Goal: Navigation & Orientation: Find specific page/section

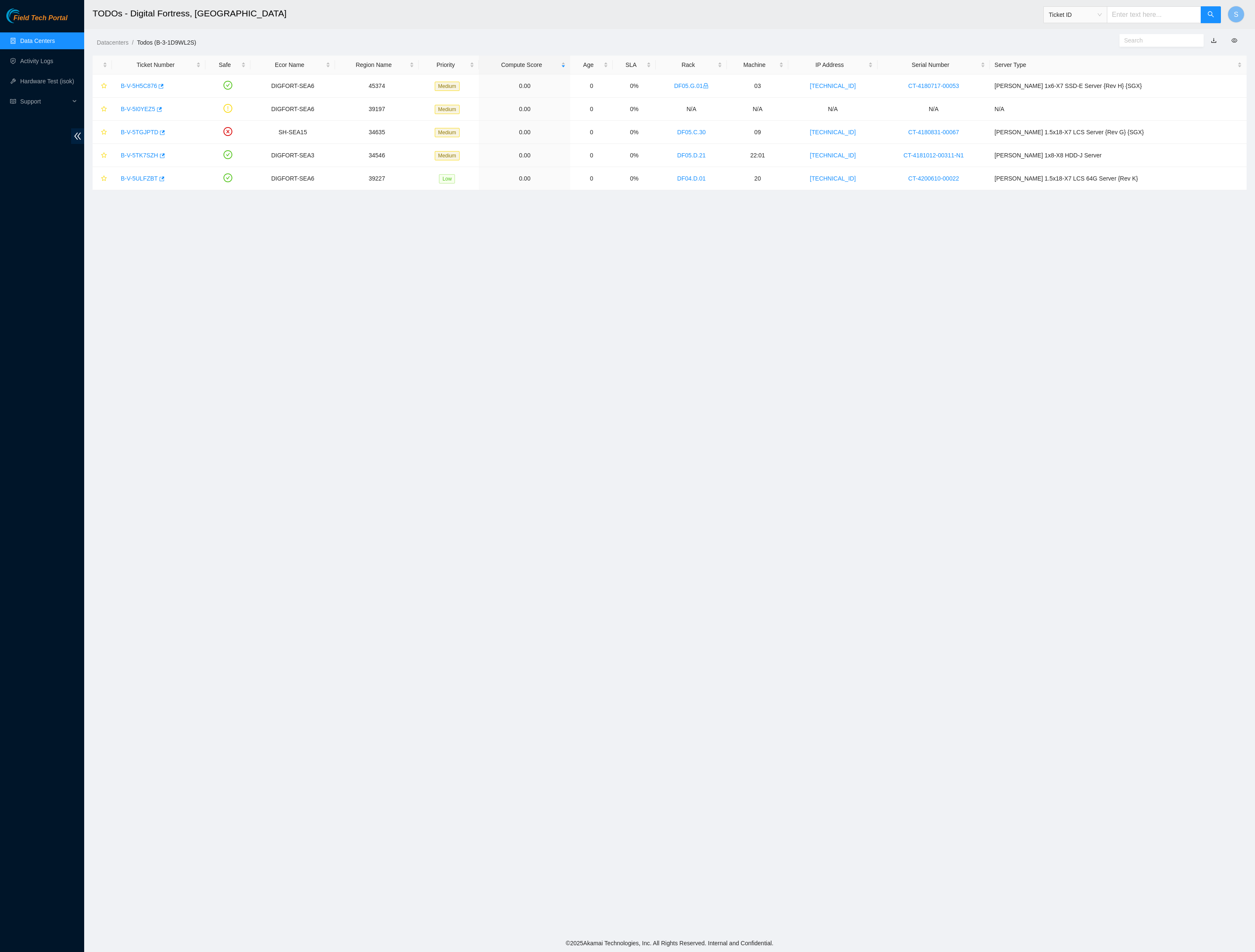
click at [34, 9] on div "Field Tech Portal Data Centers Activity Logs Hardware Test (isok) Support" at bounding box center [42, 480] width 84 height 943
click at [62, 19] on span "Field Tech Portal" at bounding box center [40, 18] width 54 height 8
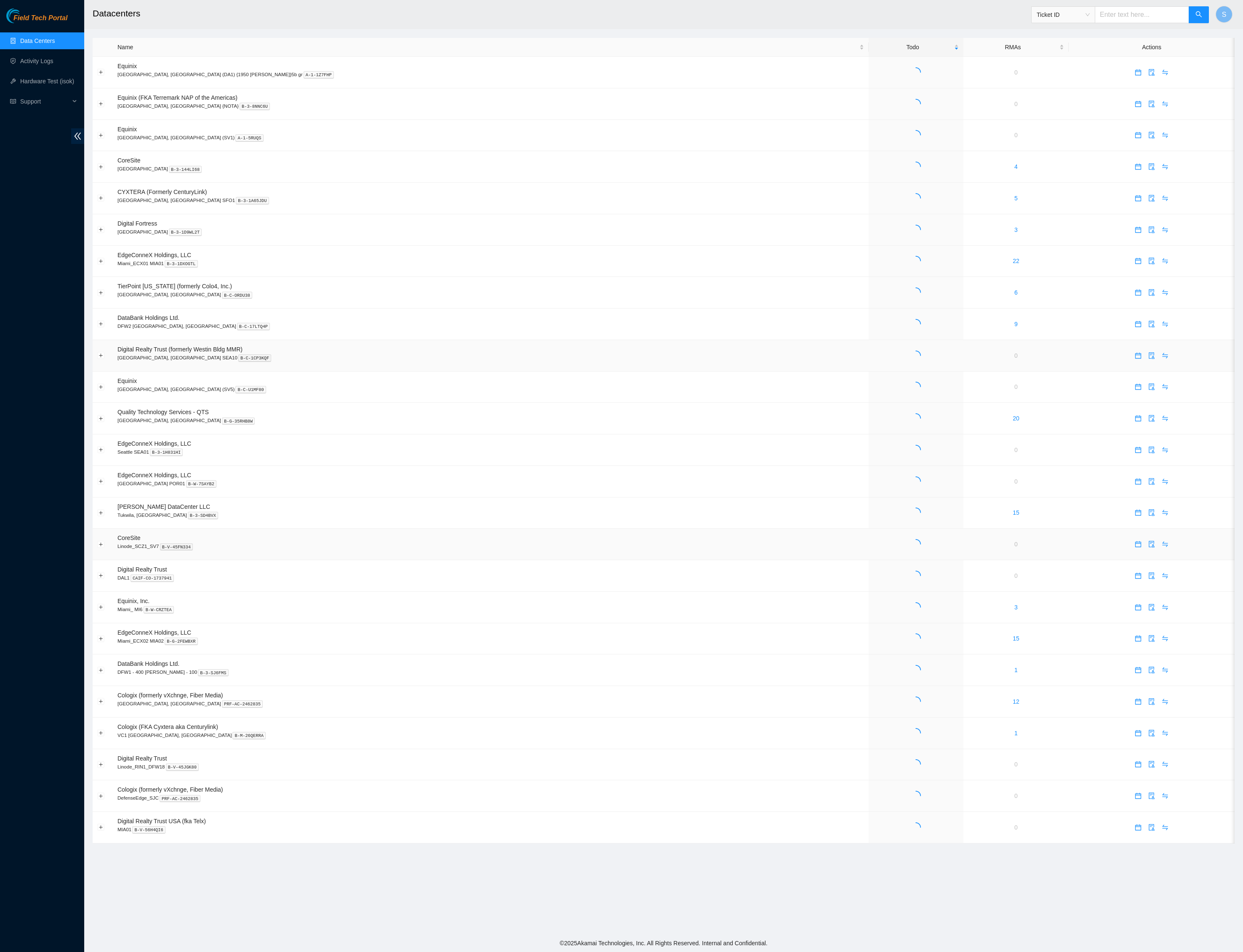
scroll to position [168, 0]
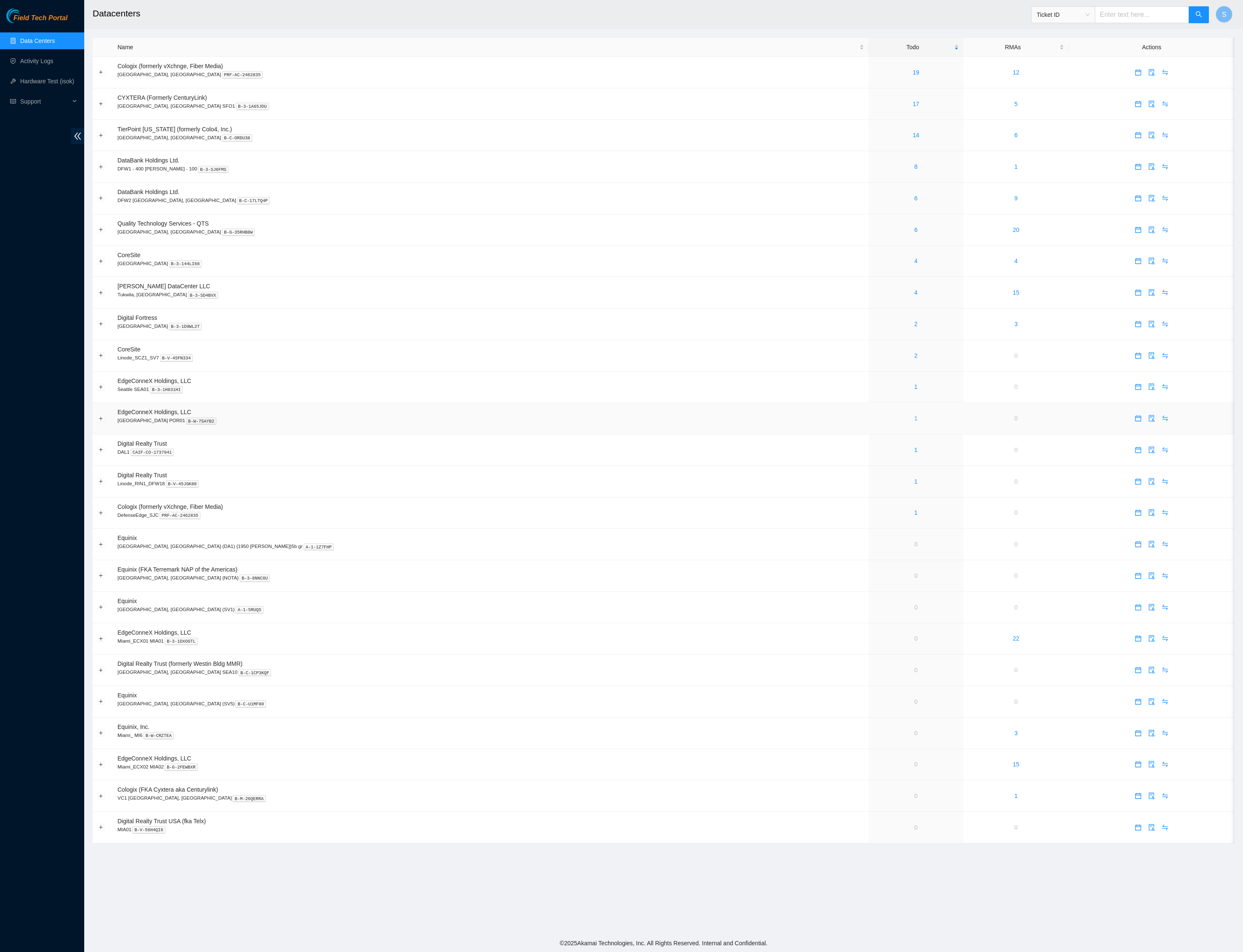
click at [914, 415] on link "1" at bounding box center [915, 417] width 4 height 6
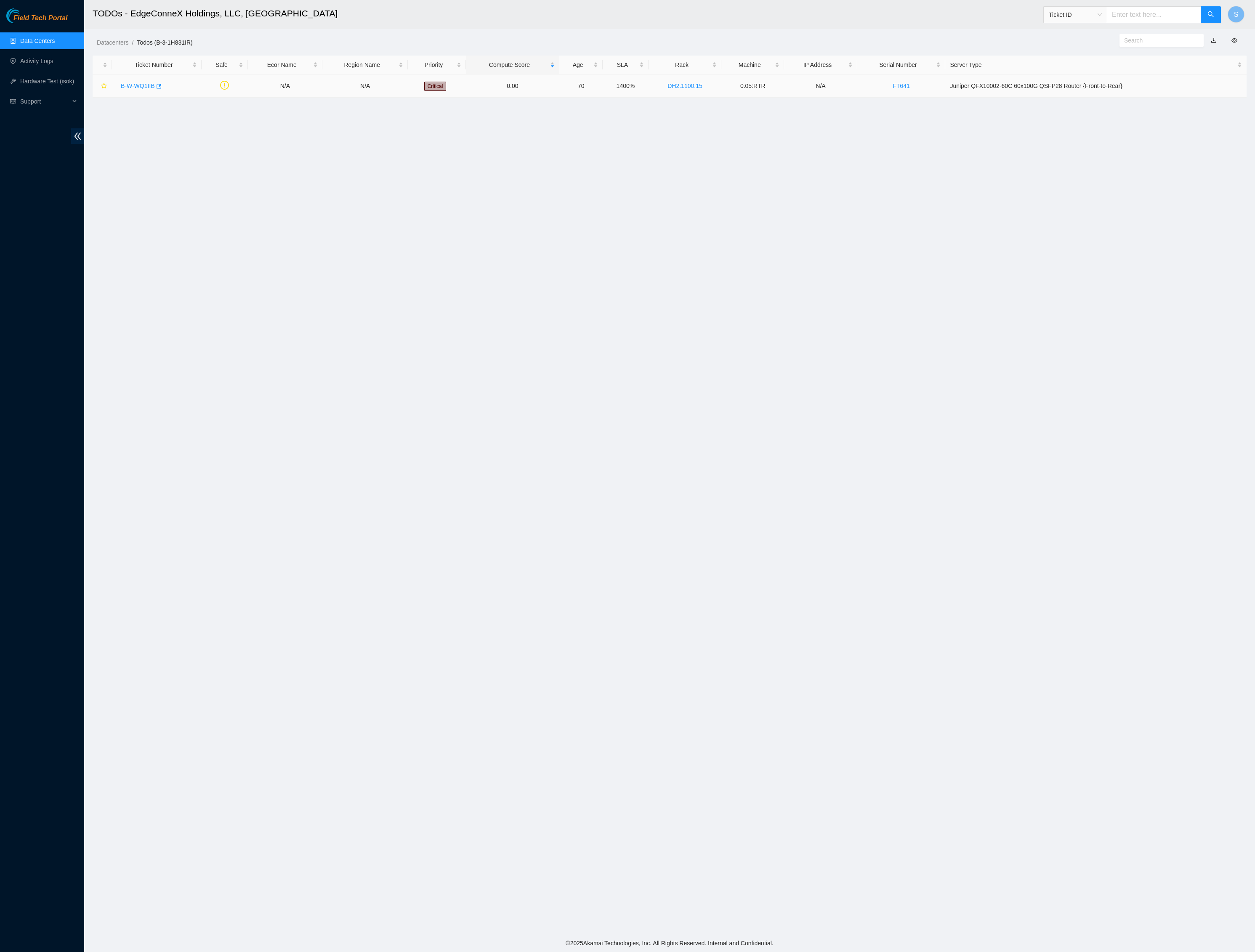
click at [143, 86] on link "B-W-WQ1IIB" at bounding box center [138, 86] width 34 height 6
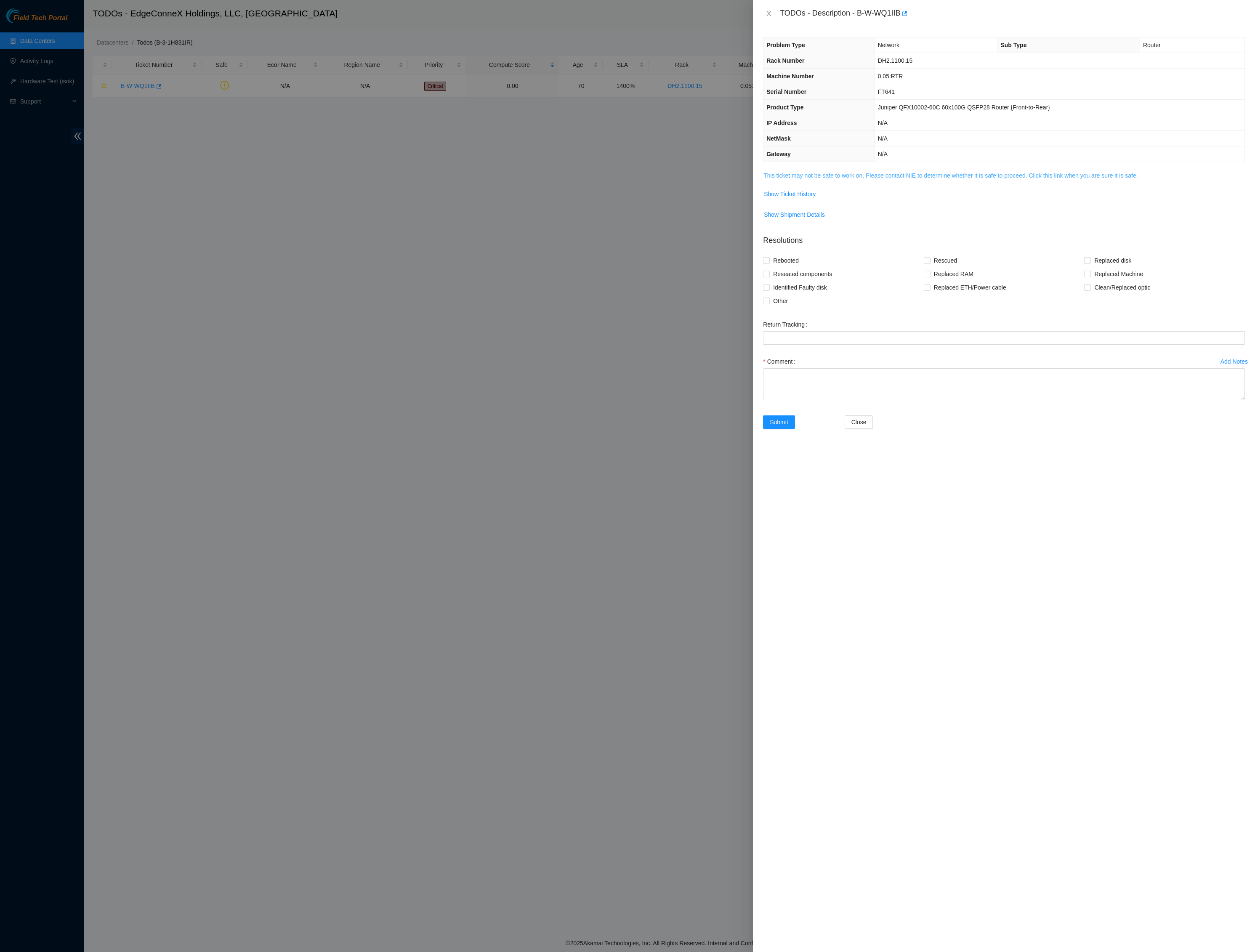
click at [949, 179] on link "This ticket may not be safe to work on. Please contact NIE to determine whether…" at bounding box center [951, 175] width 374 height 6
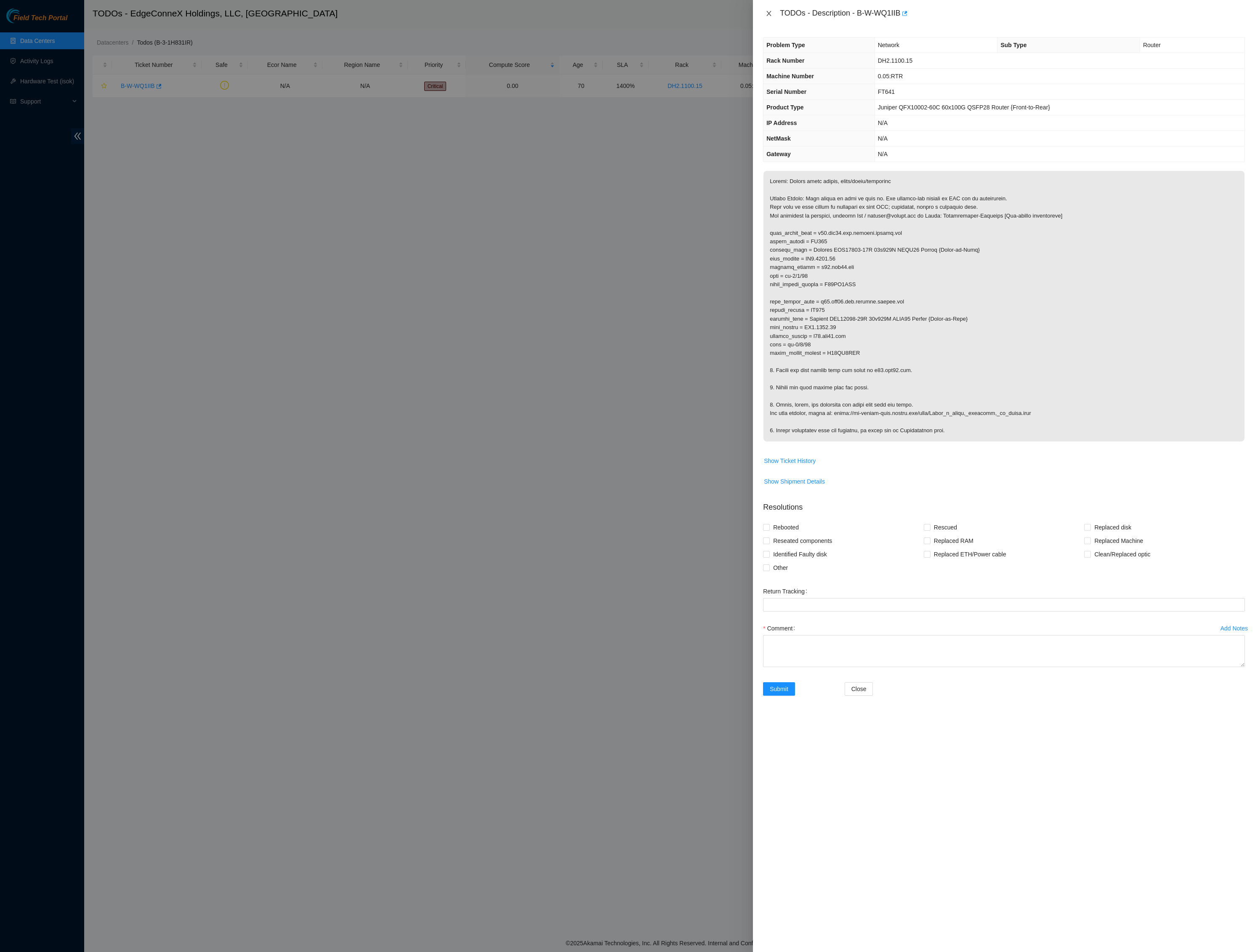
click at [770, 12] on icon "close" at bounding box center [769, 13] width 6 height 6
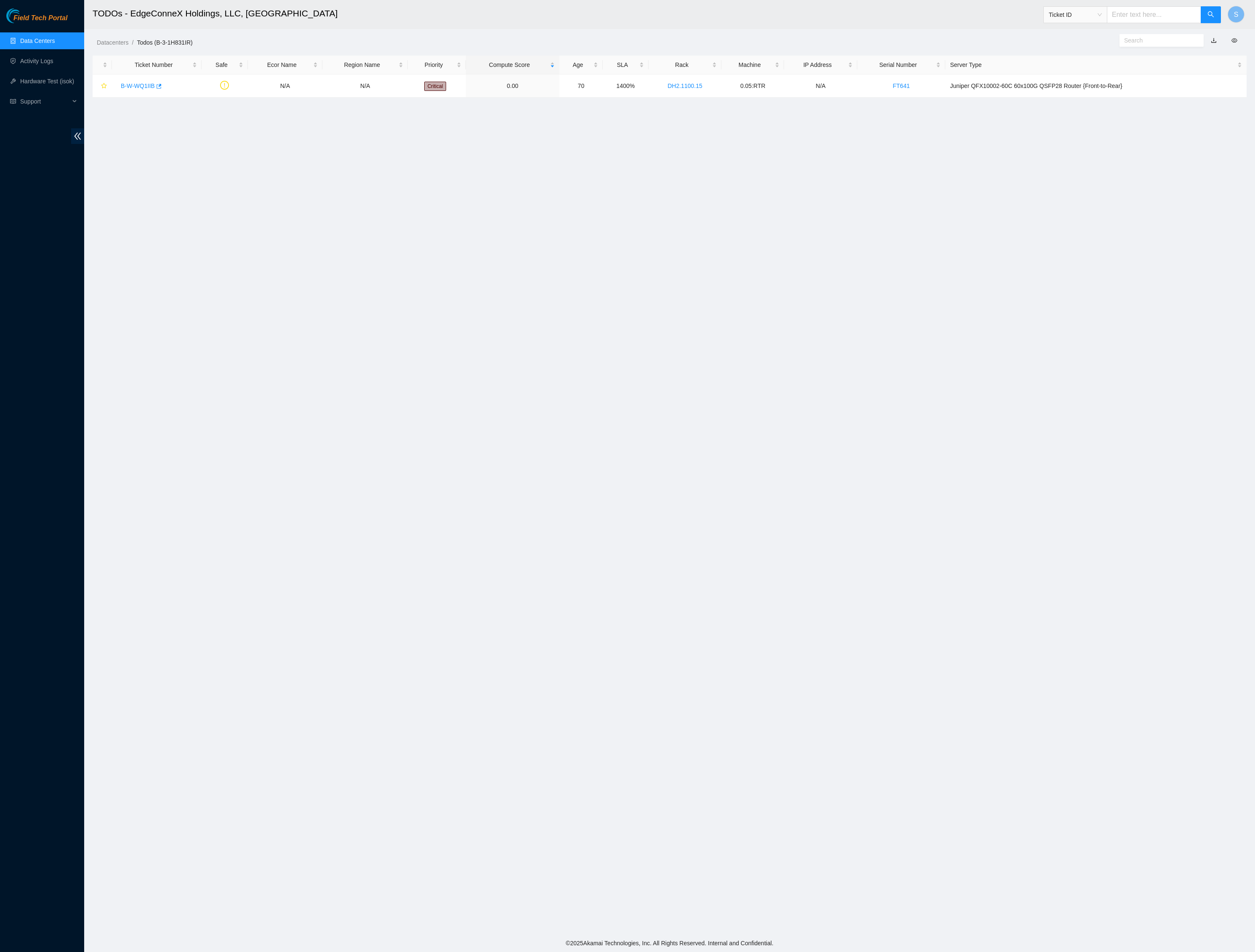
click at [60, 14] on span "Field Tech Portal" at bounding box center [40, 18] width 54 height 8
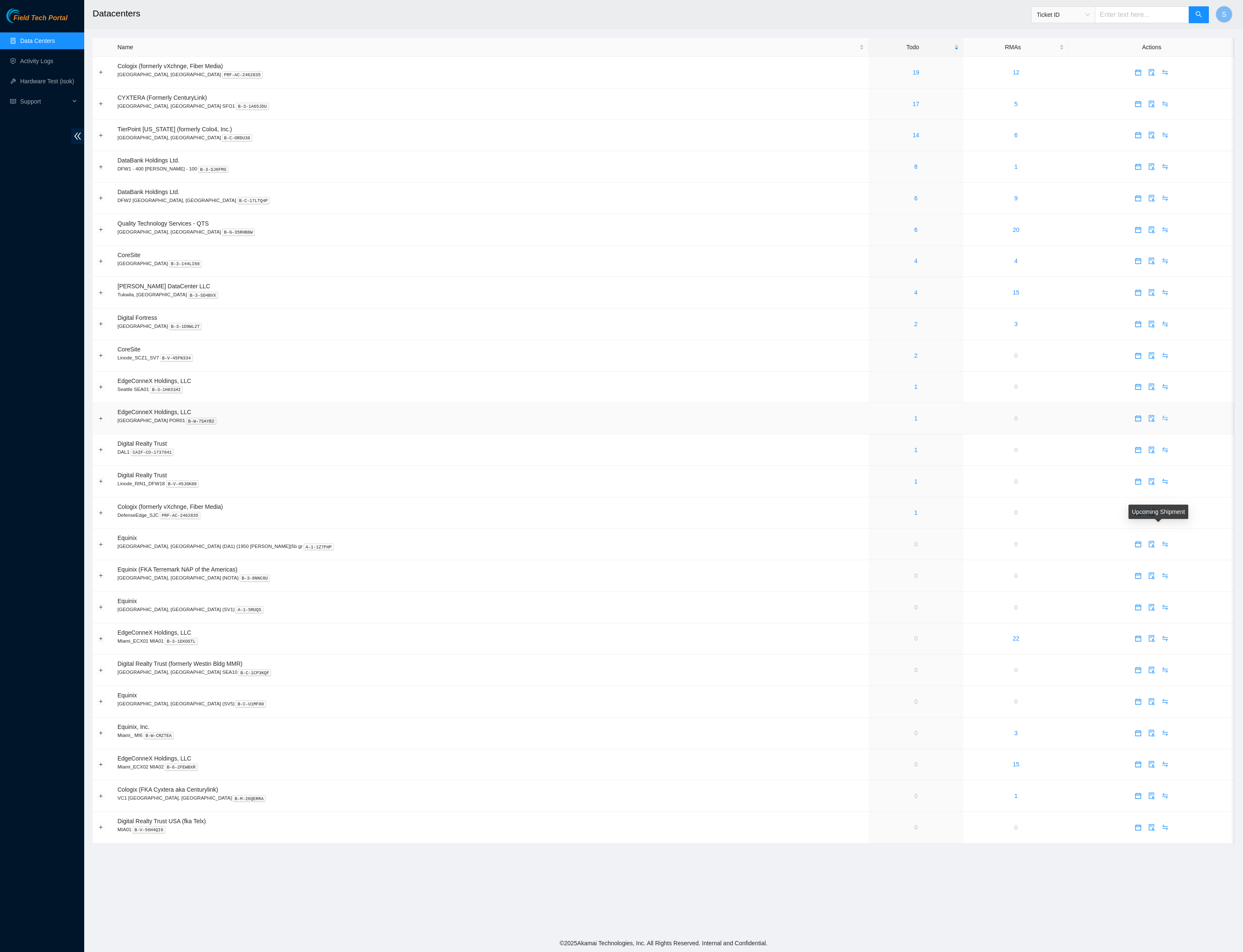
click at [1168, 422] on icon "swap" at bounding box center [1164, 417] width 6 height 6
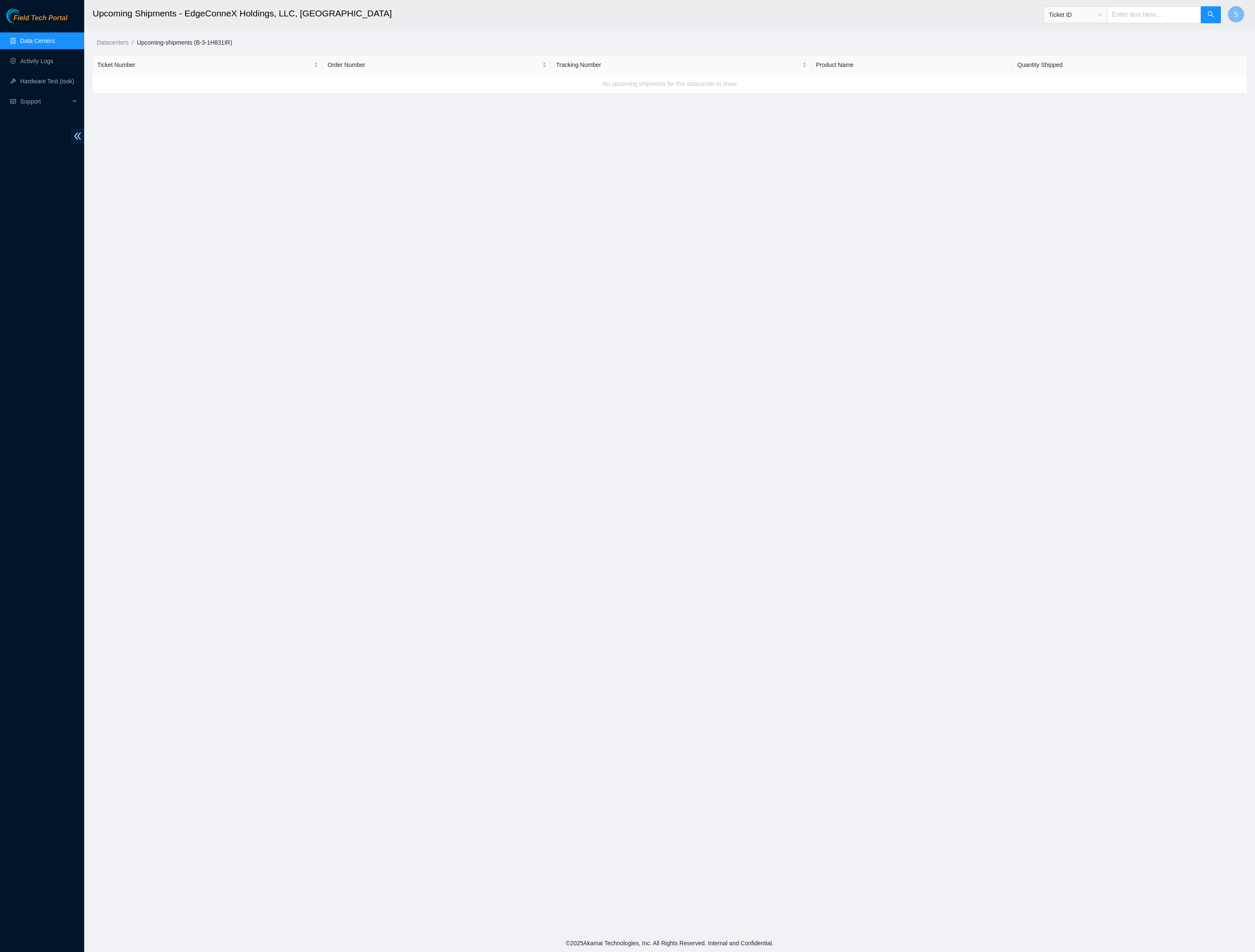
click at [62, 20] on span "Field Tech Portal" at bounding box center [40, 18] width 54 height 8
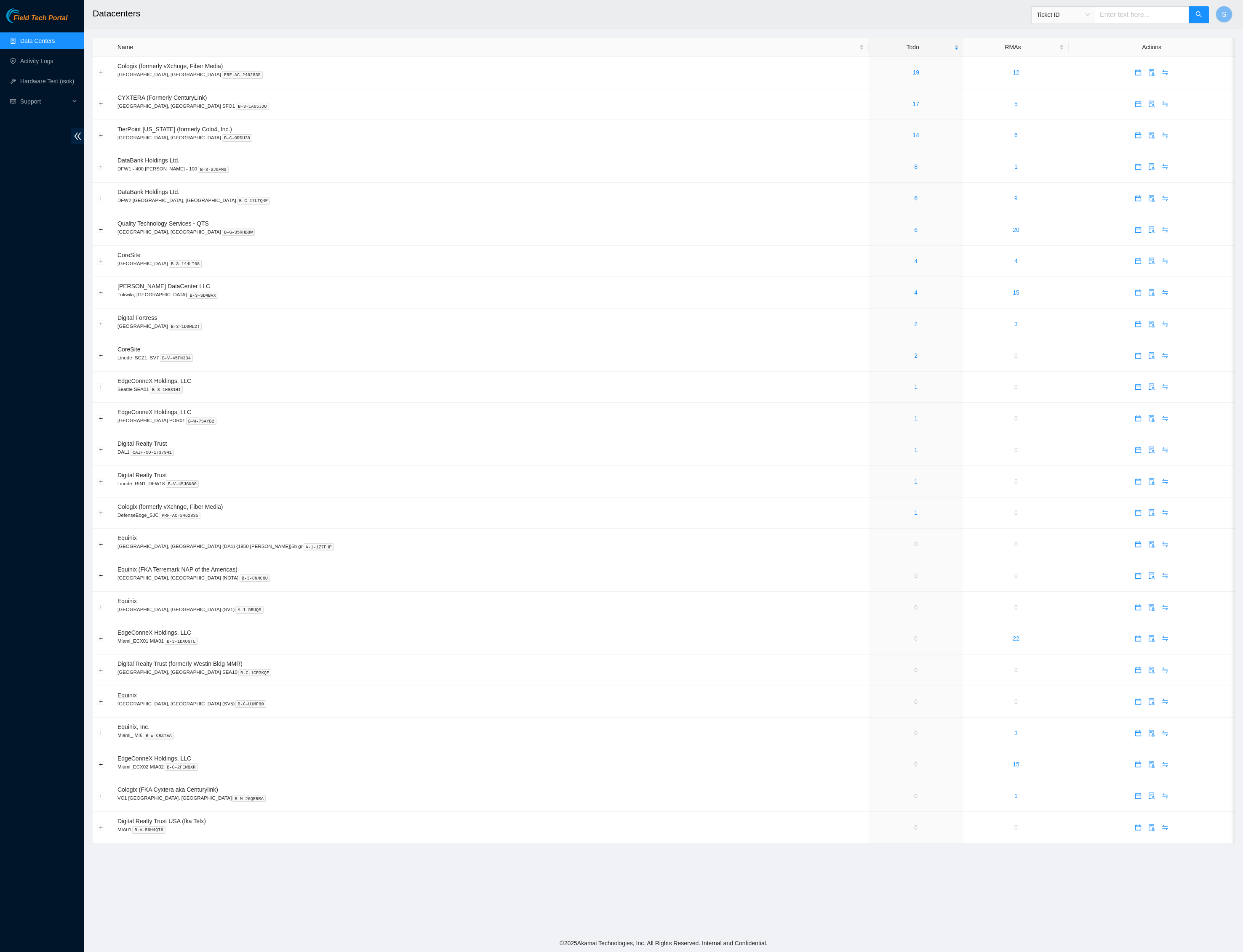
click at [65, 19] on span "Field Tech Portal" at bounding box center [40, 18] width 54 height 8
click at [606, 560] on td "Equinix [GEOGRAPHIC_DATA], [GEOGRAPHIC_DATA] (DA1) {1950 [PERSON_NAME]}5b gr A-…" at bounding box center [490, 545] width 755 height 31
